Goal: Information Seeking & Learning: Learn about a topic

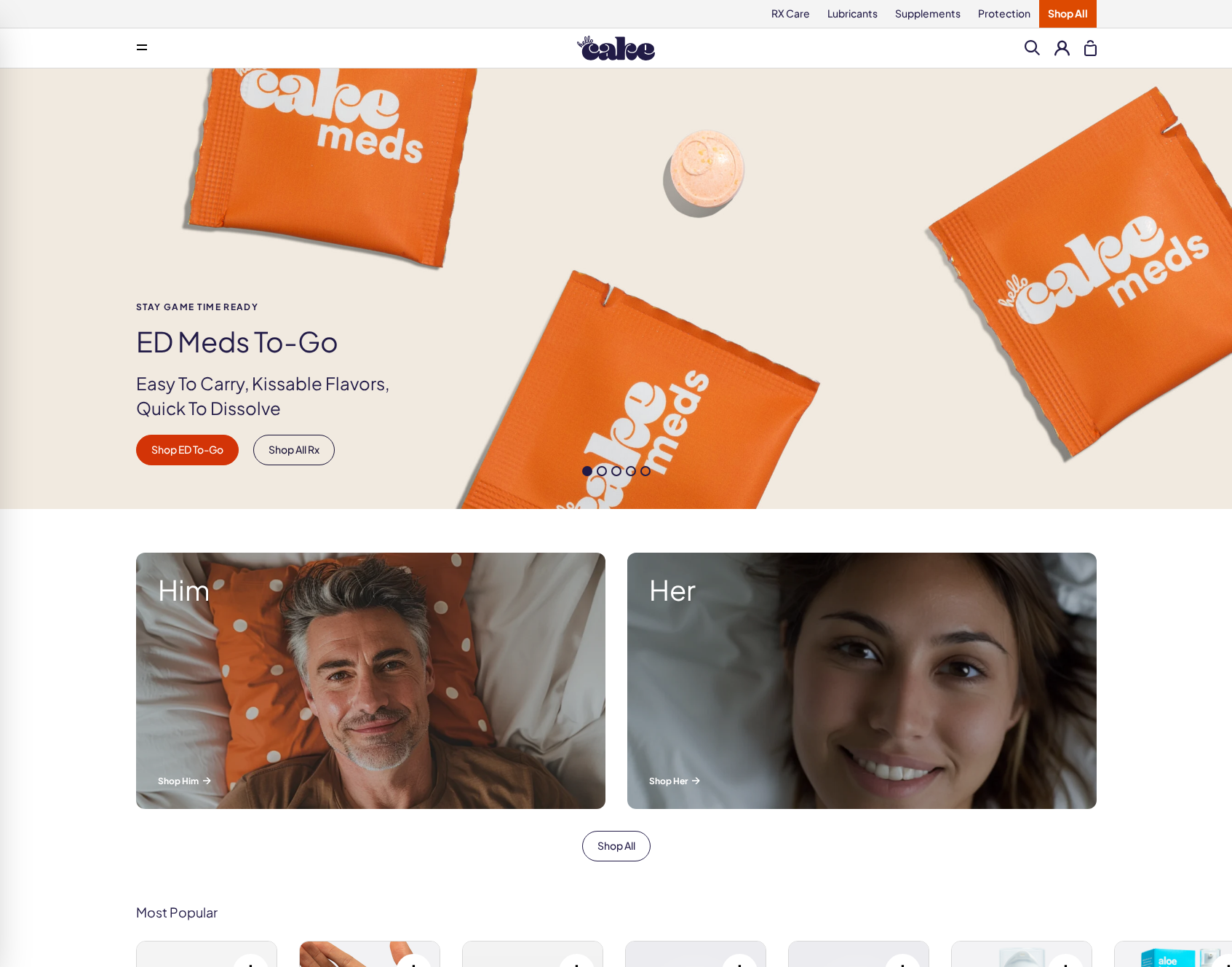
click at [899, 327] on div "Stay Game time ready ED Meds to-go Easy To Carry, Kissable Flavors, Quick To Di…" at bounding box center [616, 383] width 1048 height 163
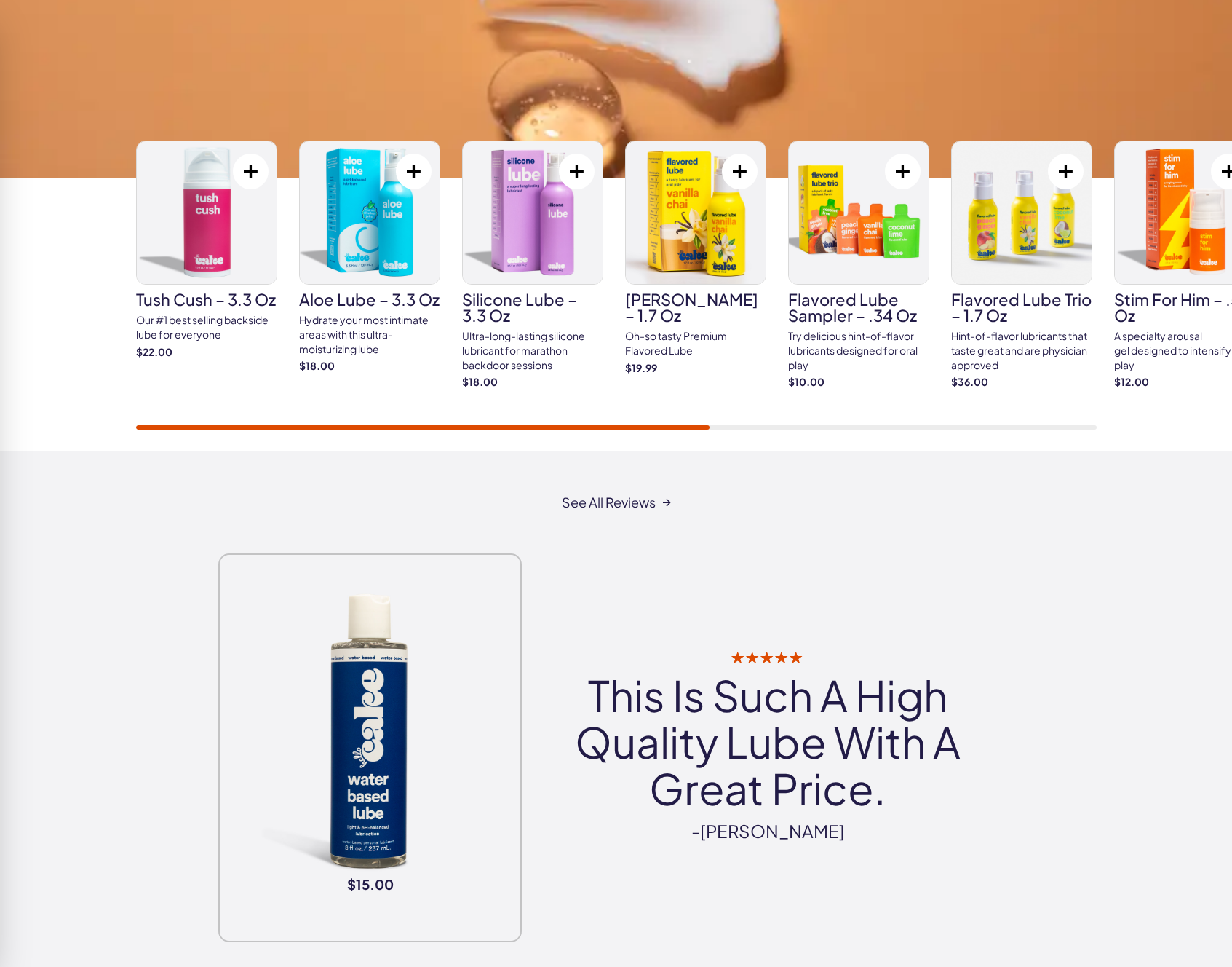
scroll to position [2362, 0]
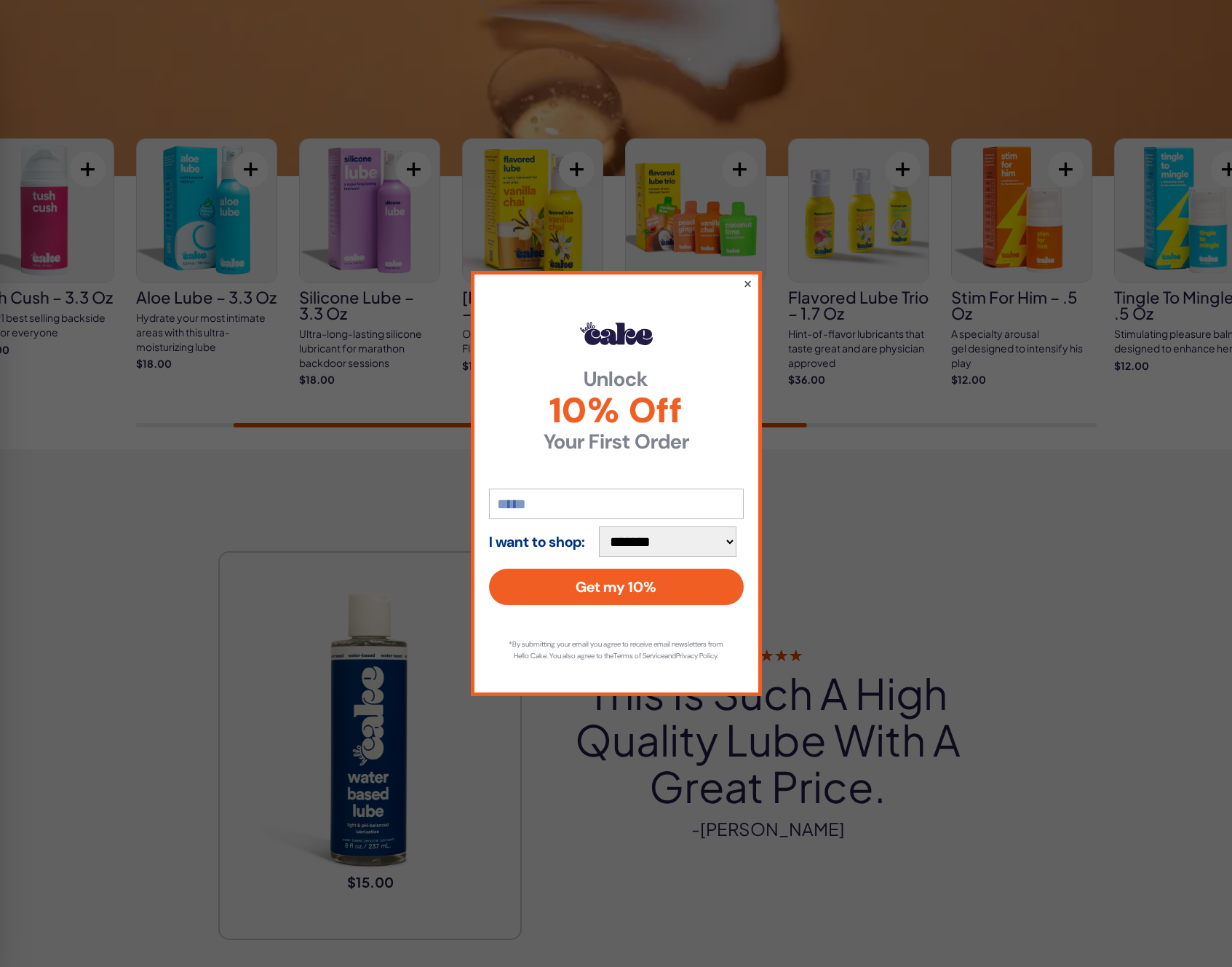
click at [747, 277] on button "×" at bounding box center [746, 283] width 9 height 18
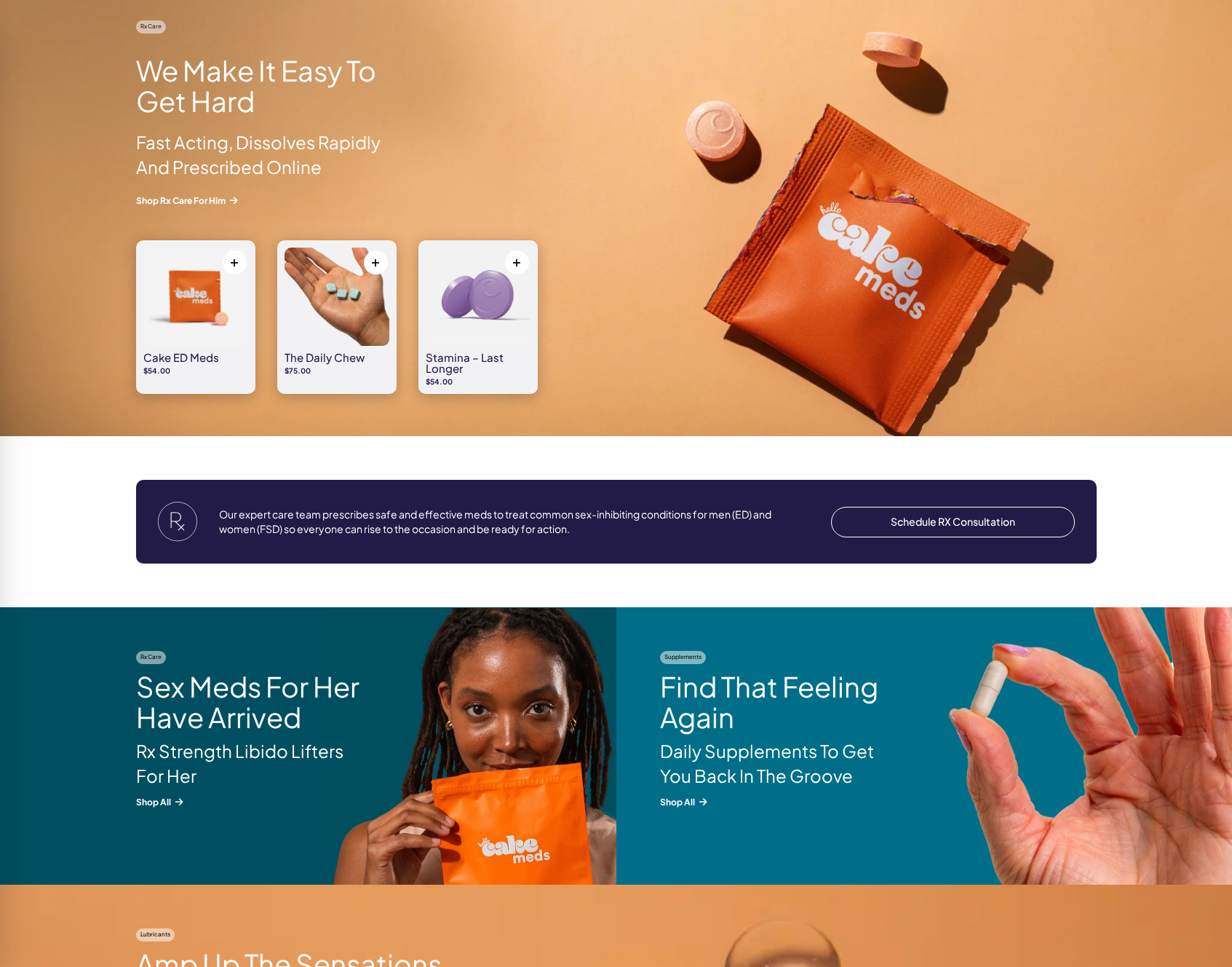
scroll to position [0, 0]
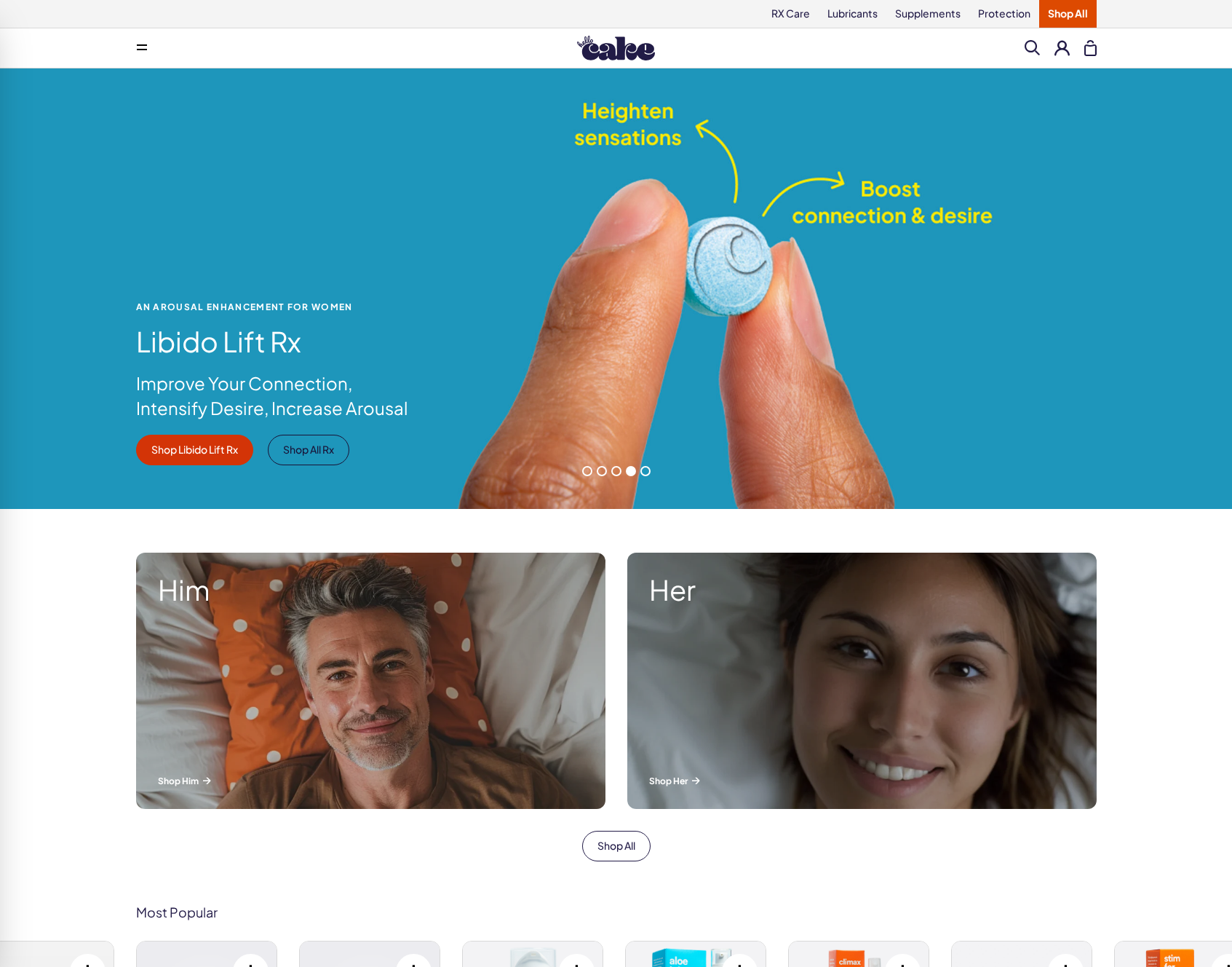
click at [1029, 49] on span at bounding box center [1033, 48] width 15 height 15
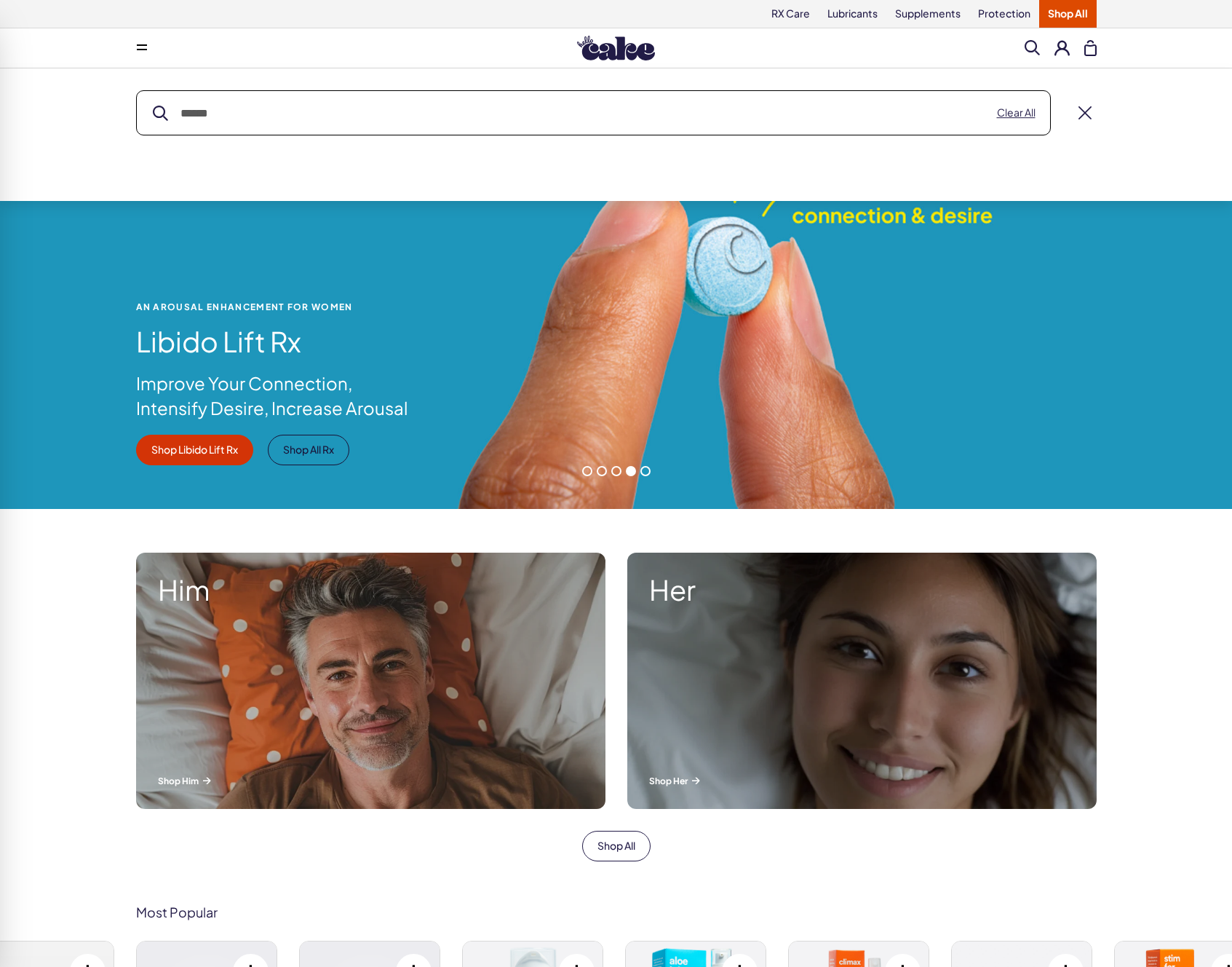
click at [642, 123] on input "text" at bounding box center [593, 112] width 913 height 43
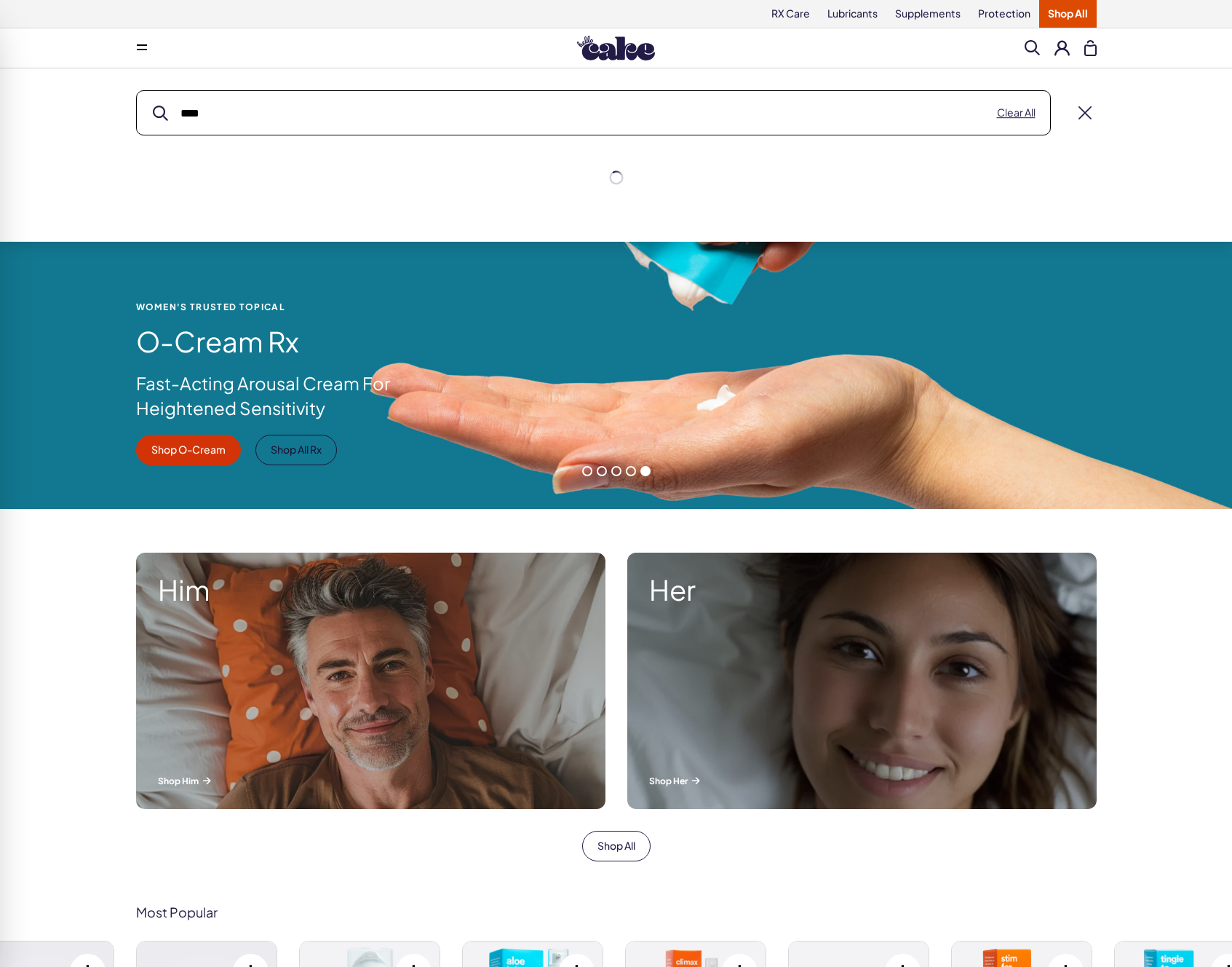
type input "****"
click at [153, 105] on button "submit" at bounding box center [160, 113] width 15 height 15
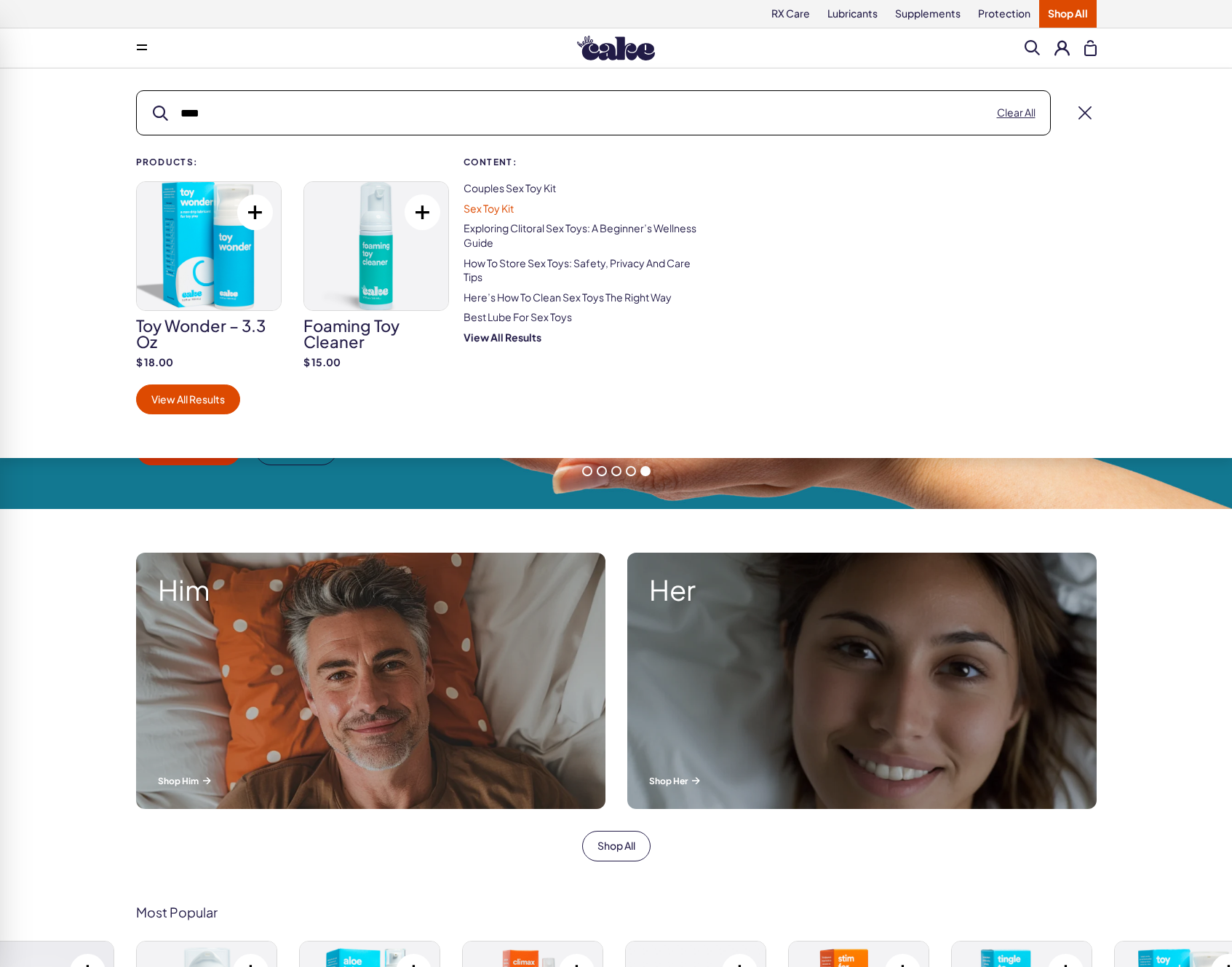
click at [495, 208] on link "Sex Toy Kit" at bounding box center [488, 208] width 50 height 13
